Goal: Ask a question: Seek information or help from site administrators or community

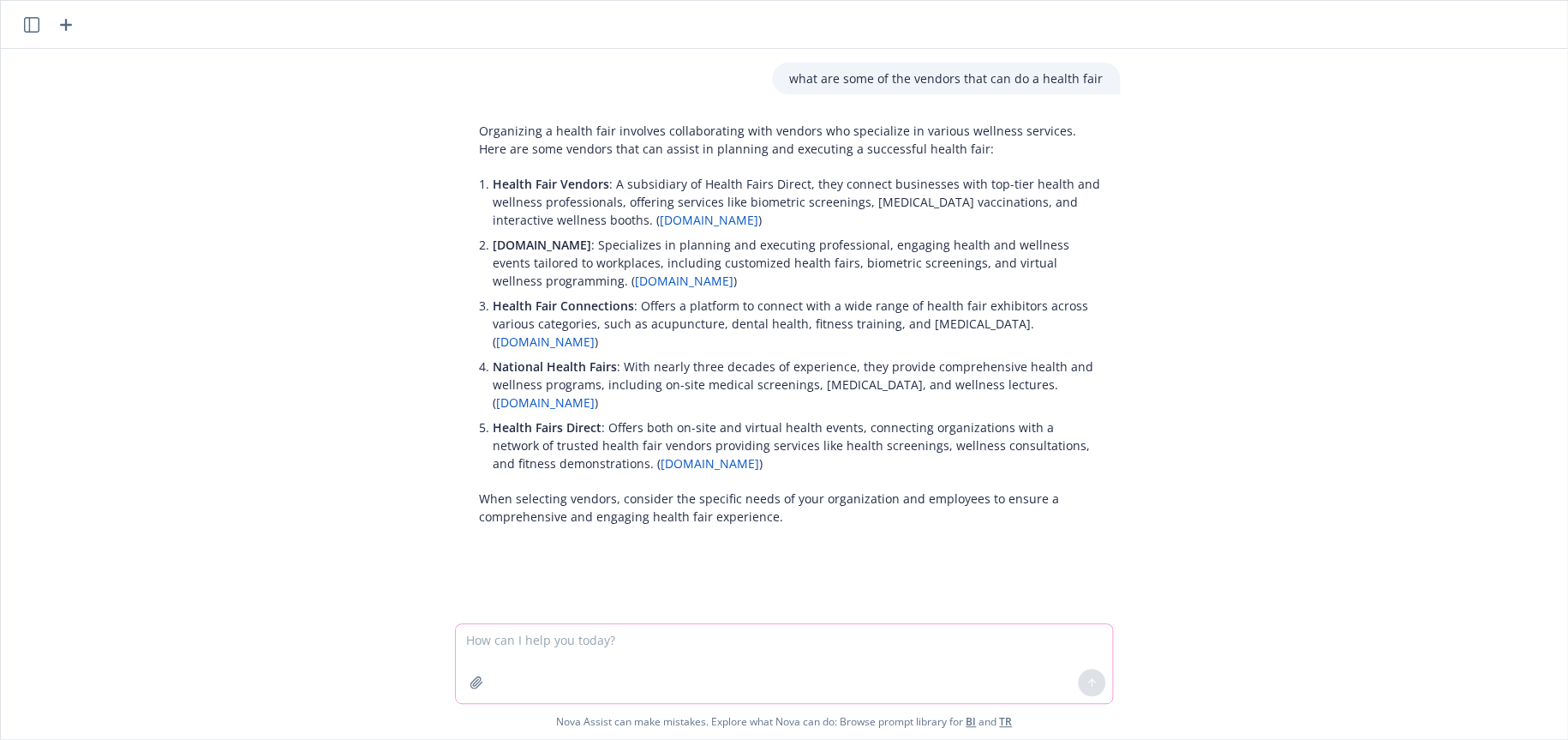
click at [674, 646] on textarea at bounding box center [784, 664] width 657 height 79
